Goal: Task Accomplishment & Management: Use online tool/utility

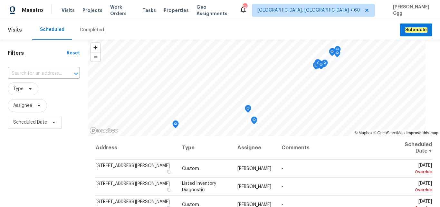
click at [90, 30] on div "Completed" at bounding box center [92, 30] width 24 height 6
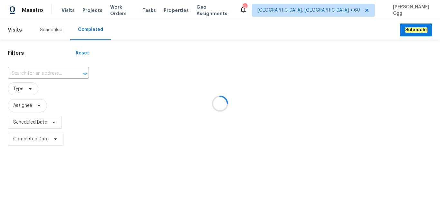
click at [32, 72] on div at bounding box center [220, 103] width 440 height 207
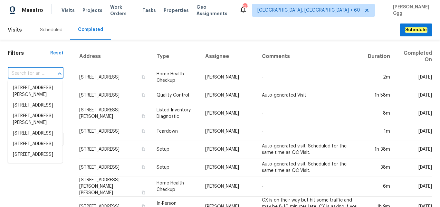
click at [18, 72] on input "text" at bounding box center [27, 74] width 38 height 10
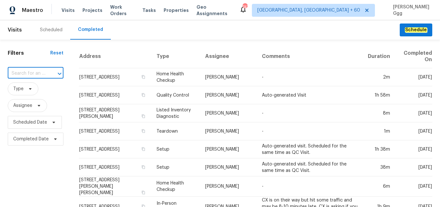
paste input "[STREET_ADDRESS][PERSON_NAME]"
type input "[STREET_ADDRESS][PERSON_NAME]"
click at [17, 93] on li "[STREET_ADDRESS][PERSON_NAME]" at bounding box center [35, 91] width 55 height 17
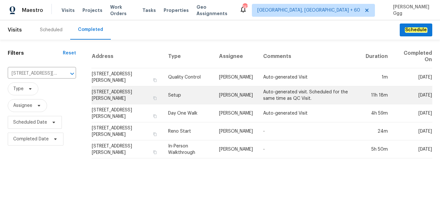
click at [179, 98] on td "Setup" at bounding box center [188, 95] width 51 height 18
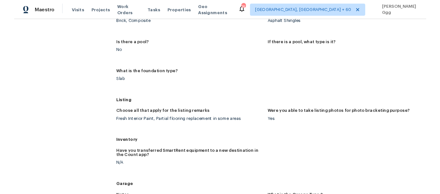
scroll to position [379, 0]
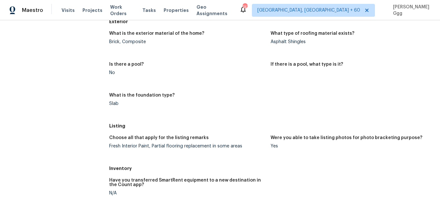
click at [166, 85] on figure "Is there a pool? No" at bounding box center [190, 73] width 162 height 23
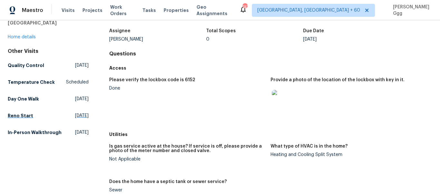
scroll to position [29, 0]
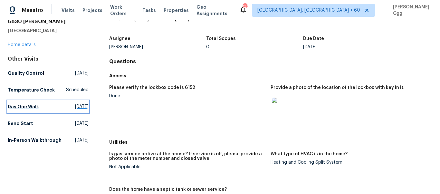
click at [24, 105] on h5 "Day One Walk" at bounding box center [23, 107] width 31 height 6
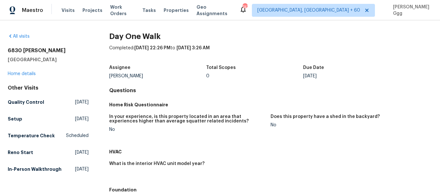
click at [176, 133] on figure "In your experience, is this property located in an area that experiences higher…" at bounding box center [190, 128] width 162 height 28
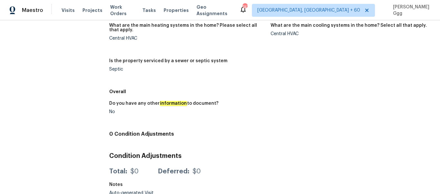
scroll to position [386, 0]
